Goal: Transaction & Acquisition: Purchase product/service

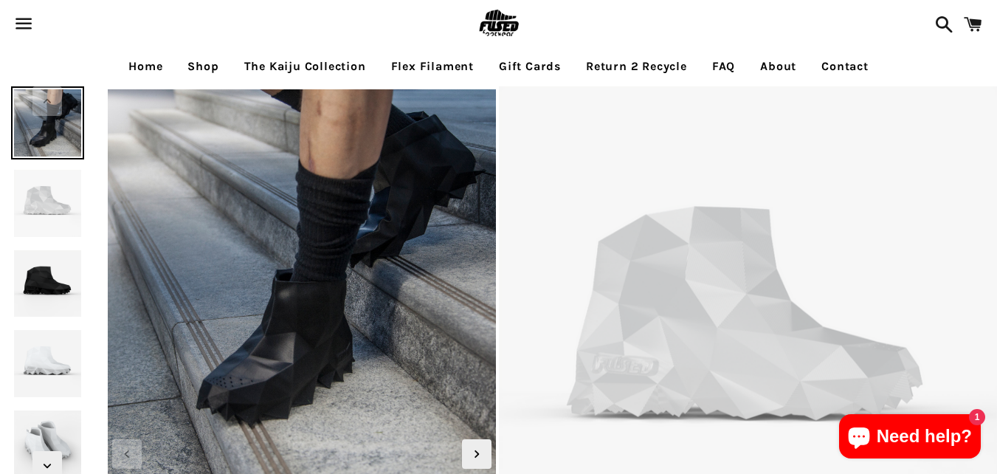
select select "**********"
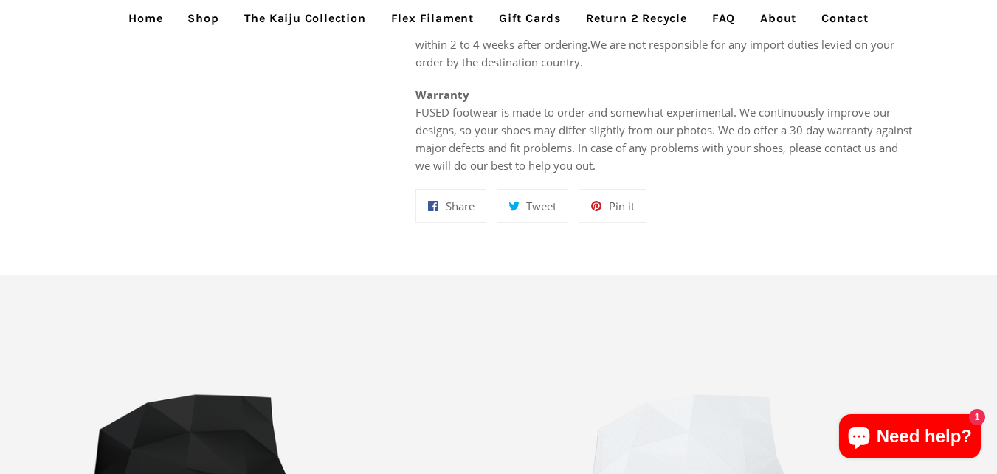
scroll to position [1107, 0]
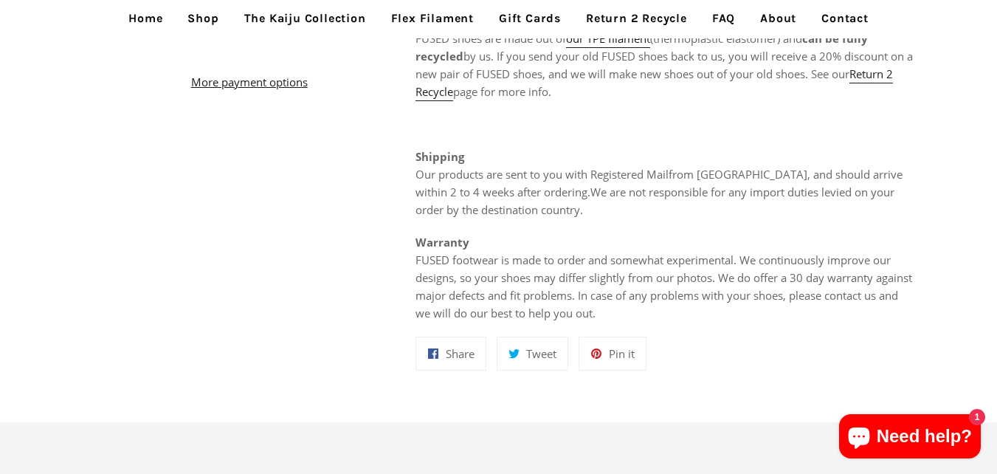
click at [320, 7] on ul "Home Shop The Kaiju Collection Flex Filament Gift Cards Return 2 Recycle FAQ Ab…" at bounding box center [498, 18] width 997 height 37
drag, startPoint x: 385, startPoint y: 59, endPoint x: 388, endPoint y: 99, distance: 40.0
click at [251, 31] on link "The Kaiju Collection" at bounding box center [305, 18] width 144 height 37
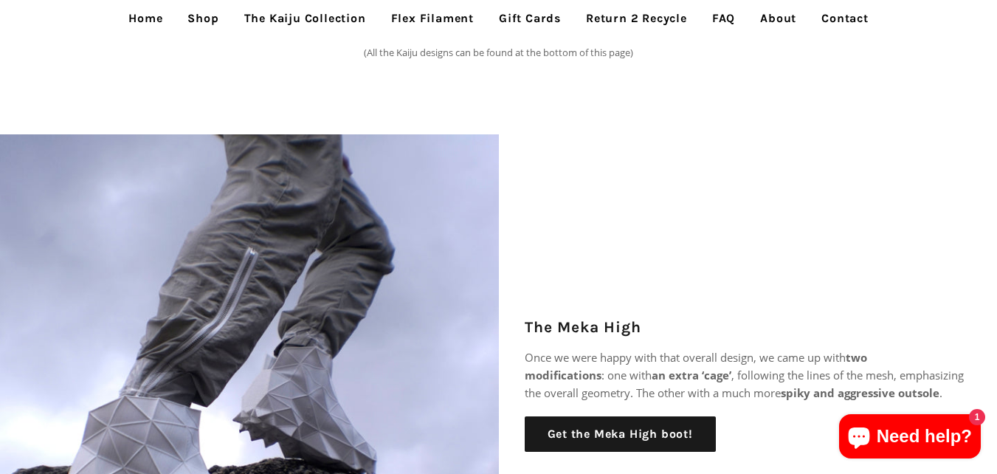
scroll to position [443, 0]
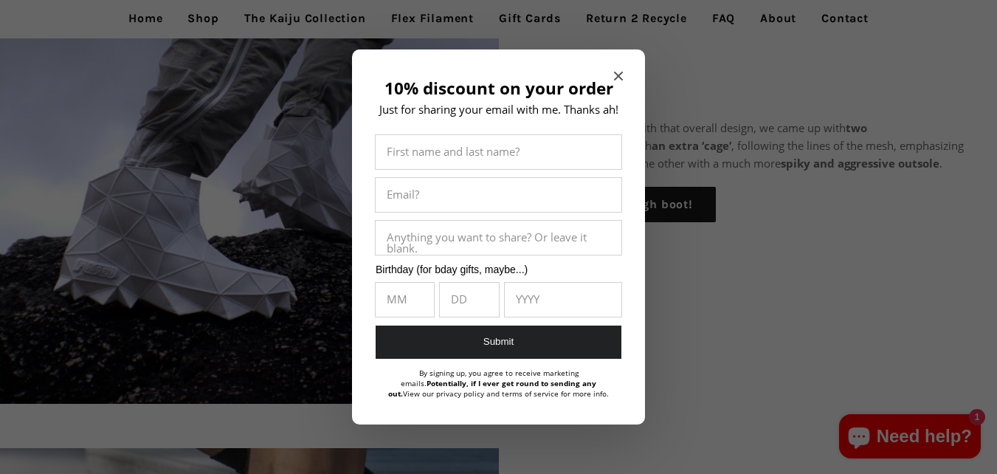
click at [503, 20] on div at bounding box center [498, 237] width 997 height 474
